Goal: Task Accomplishment & Management: Manage account settings

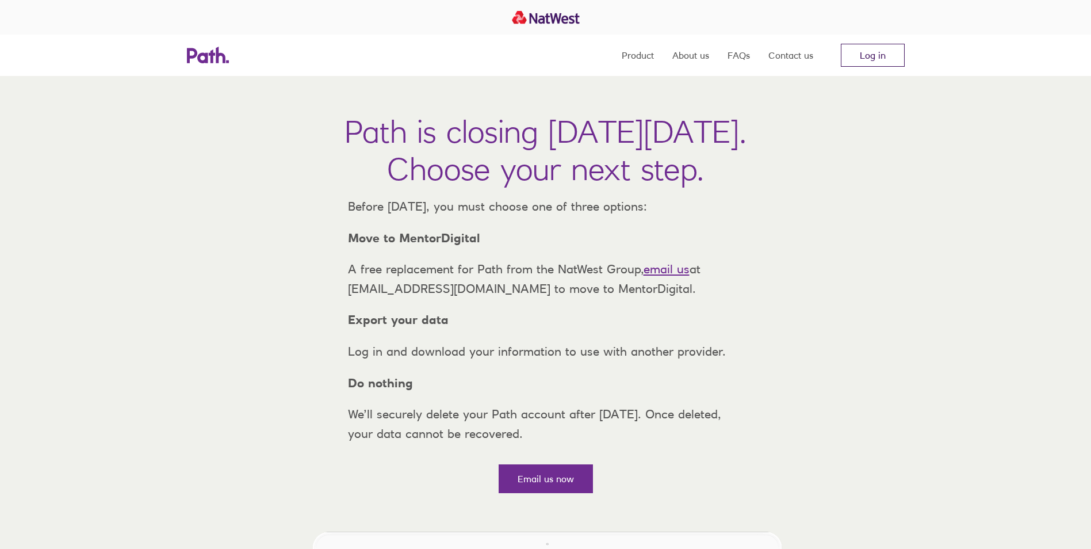
click at [873, 48] on link "Log in" at bounding box center [873, 55] width 64 height 23
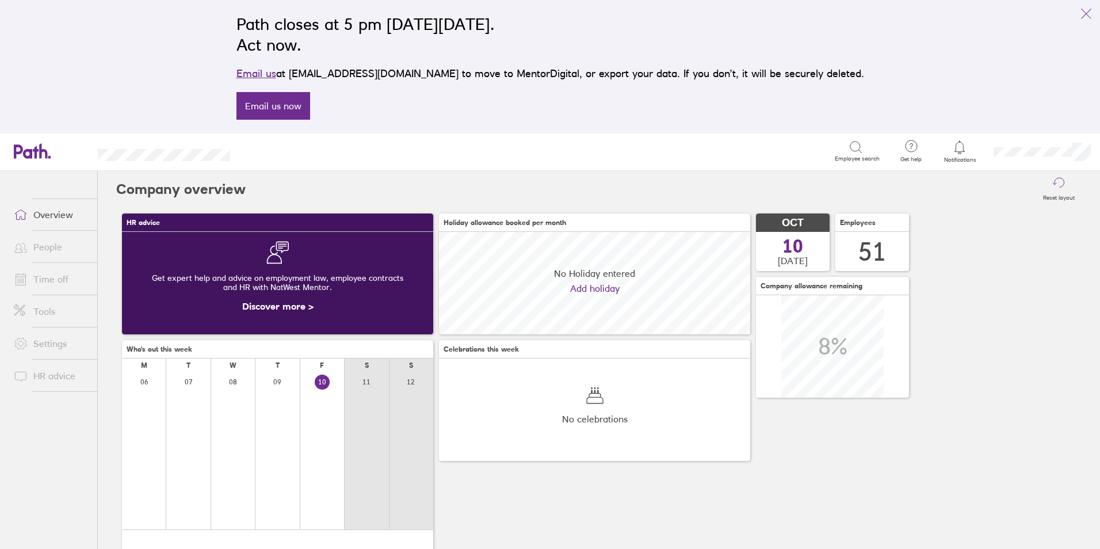
scroll to position [102, 311]
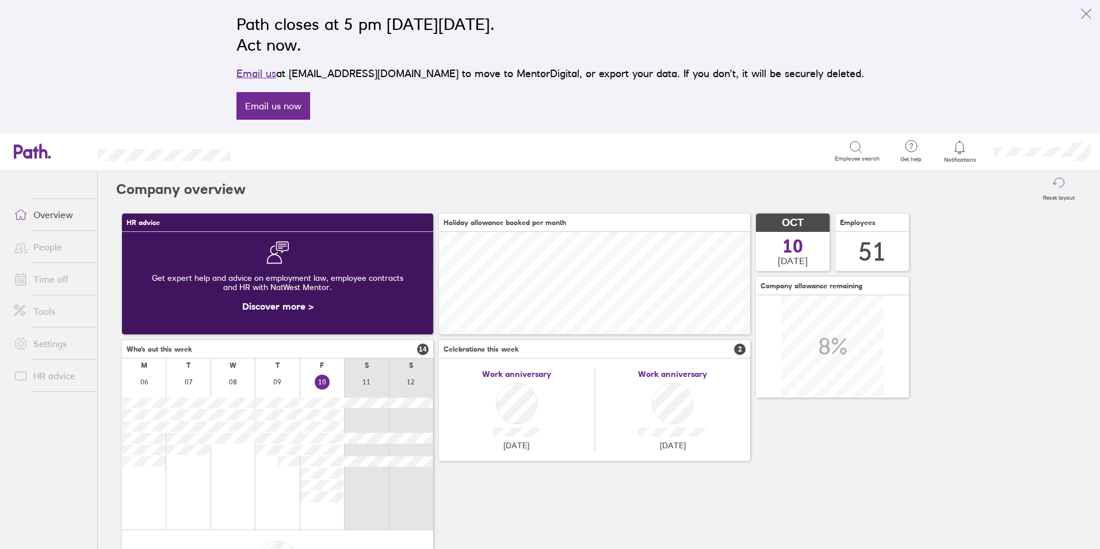
click at [49, 281] on link "Time off" at bounding box center [51, 279] width 93 height 23
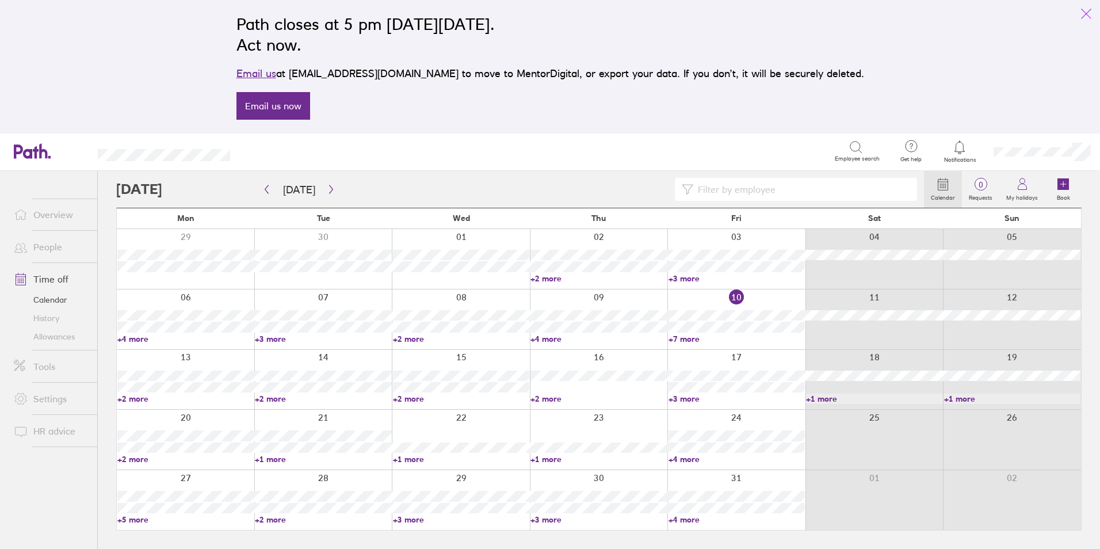
click at [1083, 10] on icon "link" at bounding box center [1086, 14] width 14 height 14
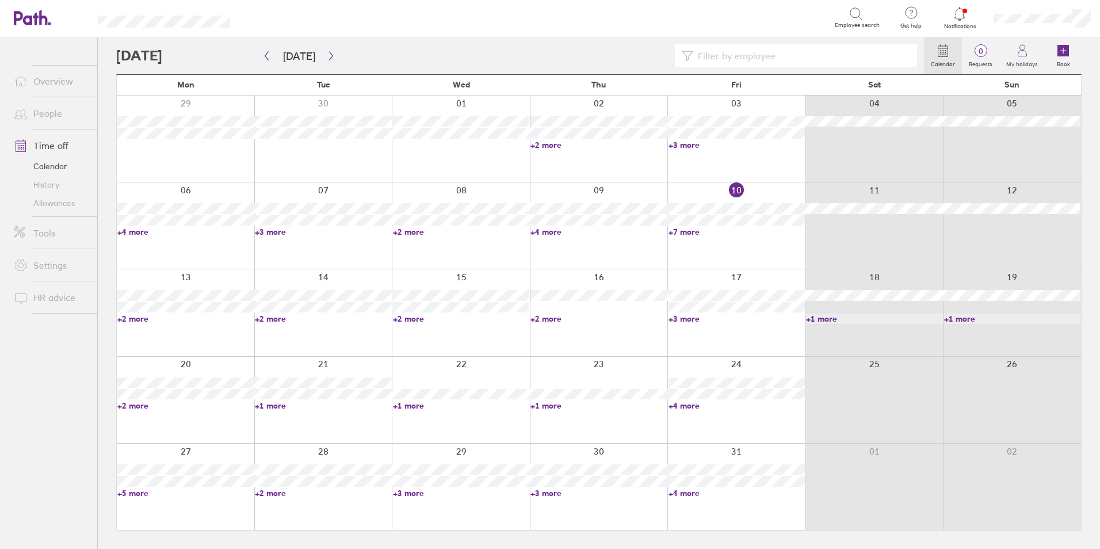
click at [133, 233] on link "+4 more" at bounding box center [185, 232] width 136 height 10
click at [276, 234] on link "+3 more" at bounding box center [323, 232] width 136 height 10
click at [278, 232] on link "+3 more" at bounding box center [323, 232] width 136 height 10
click at [411, 231] on link "+2 more" at bounding box center [461, 232] width 136 height 10
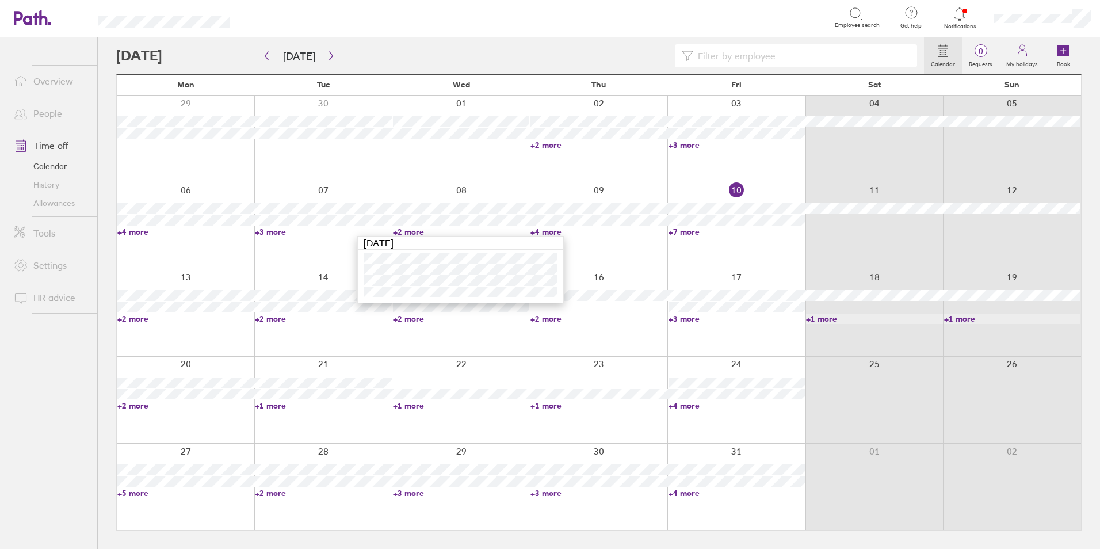
click at [565, 231] on link "+4 more" at bounding box center [598, 232] width 136 height 10
click at [551, 231] on link "+4 more" at bounding box center [598, 232] width 136 height 10
click at [690, 230] on link "+7 more" at bounding box center [737, 232] width 136 height 10
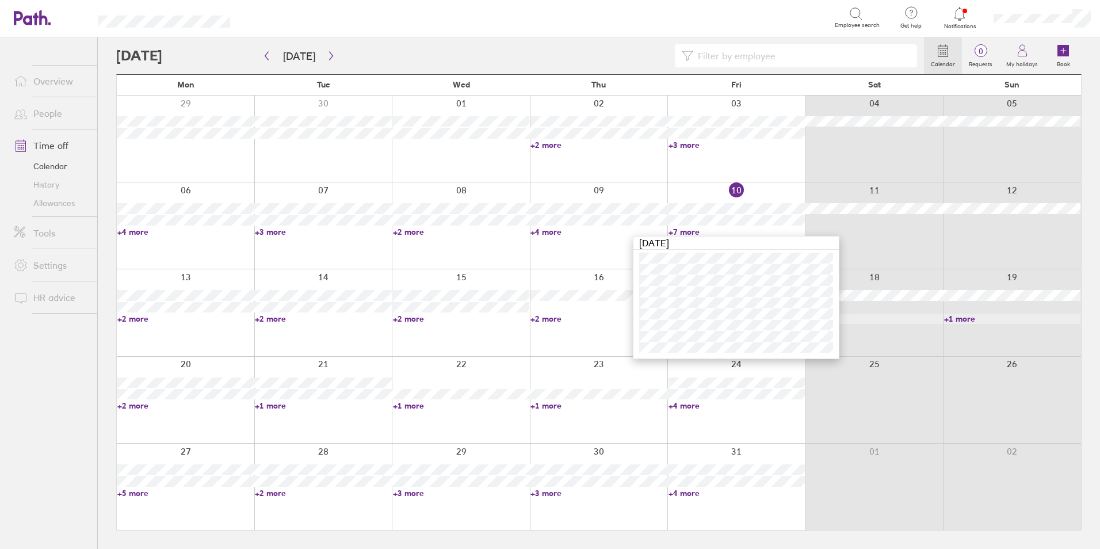
click at [155, 231] on link "+4 more" at bounding box center [185, 232] width 136 height 10
click at [137, 232] on link "+4 more" at bounding box center [185, 232] width 136 height 10
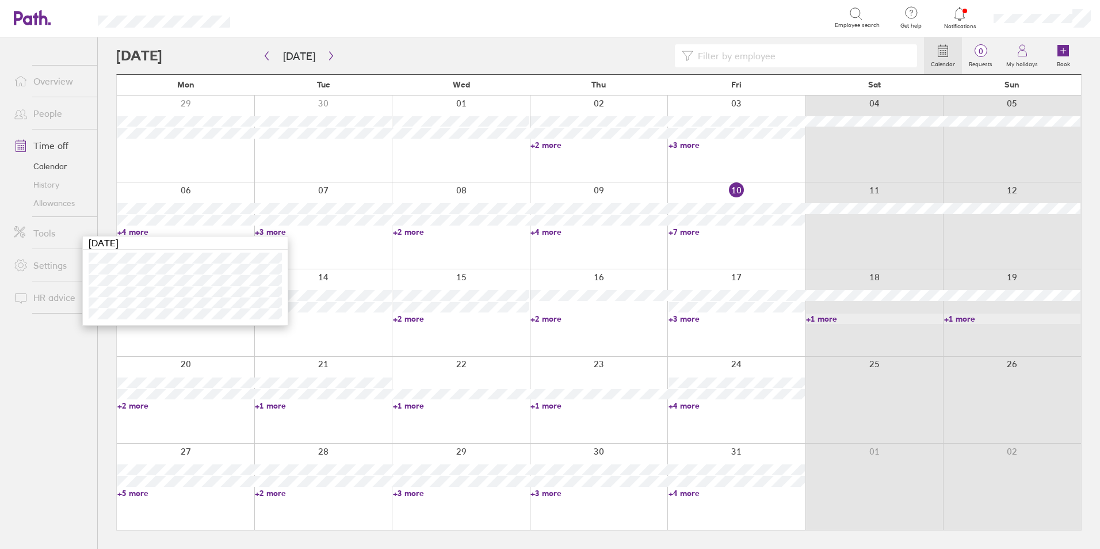
click at [266, 231] on link "+3 more" at bounding box center [323, 232] width 136 height 10
click at [406, 230] on link "+2 more" at bounding box center [461, 232] width 136 height 10
click at [557, 230] on link "+4 more" at bounding box center [598, 232] width 136 height 10
click at [689, 232] on link "+7 more" at bounding box center [737, 232] width 136 height 10
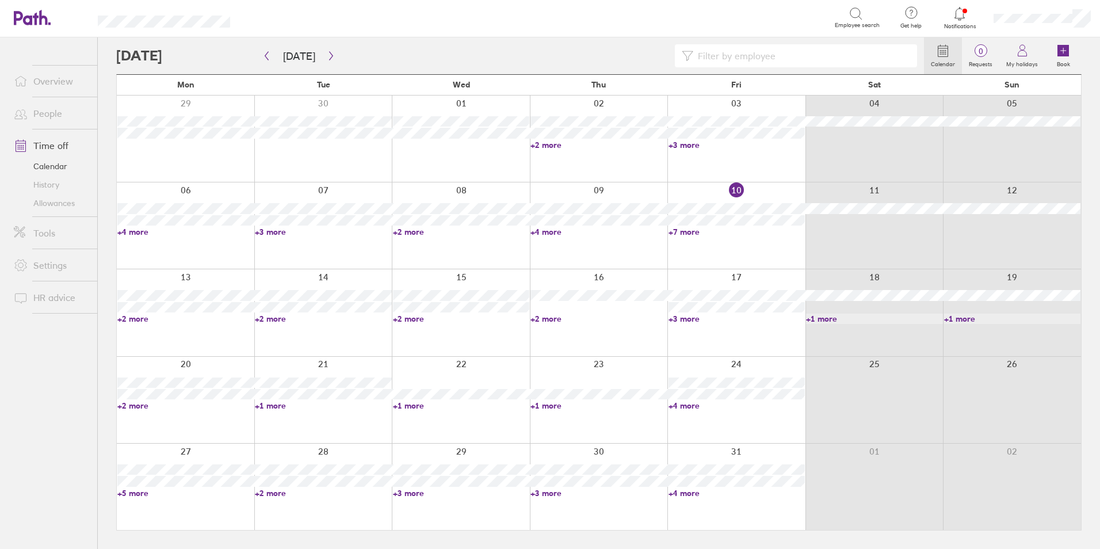
click at [689, 228] on link "+7 more" at bounding box center [737, 232] width 136 height 10
